Goal: Find specific page/section: Find specific page/section

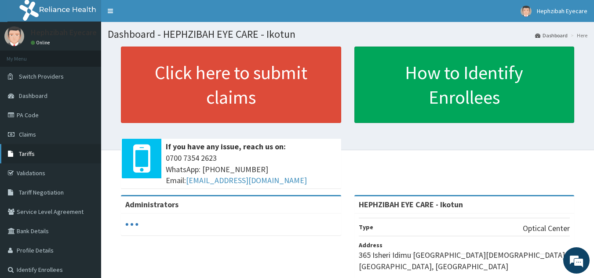
drag, startPoint x: 0, startPoint y: 0, endPoint x: 26, endPoint y: 153, distance: 154.9
click at [26, 153] on span "Tariffs" at bounding box center [27, 154] width 16 height 8
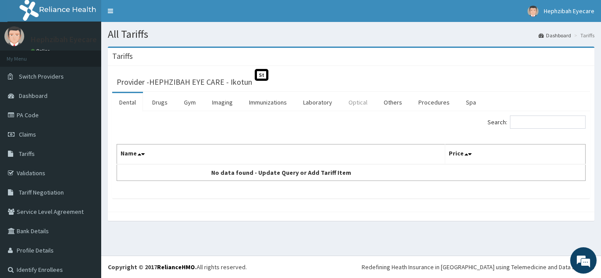
click at [368, 103] on link "Optical" at bounding box center [357, 102] width 33 height 18
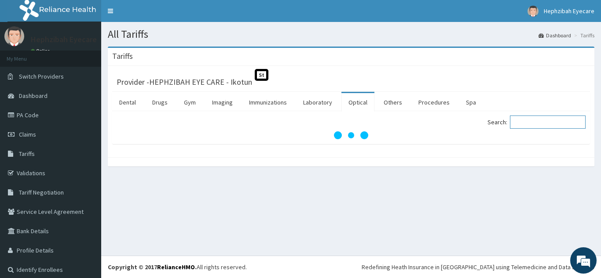
click at [524, 119] on input "Search:" at bounding box center [548, 122] width 76 height 13
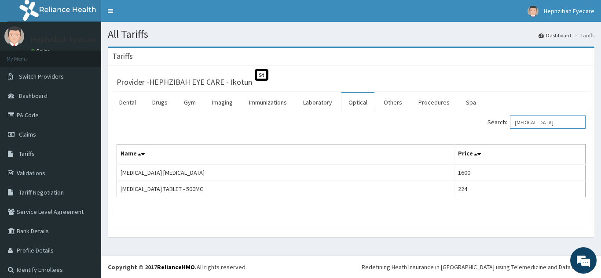
type input "[MEDICAL_DATA]"
